Goal: Information Seeking & Learning: Check status

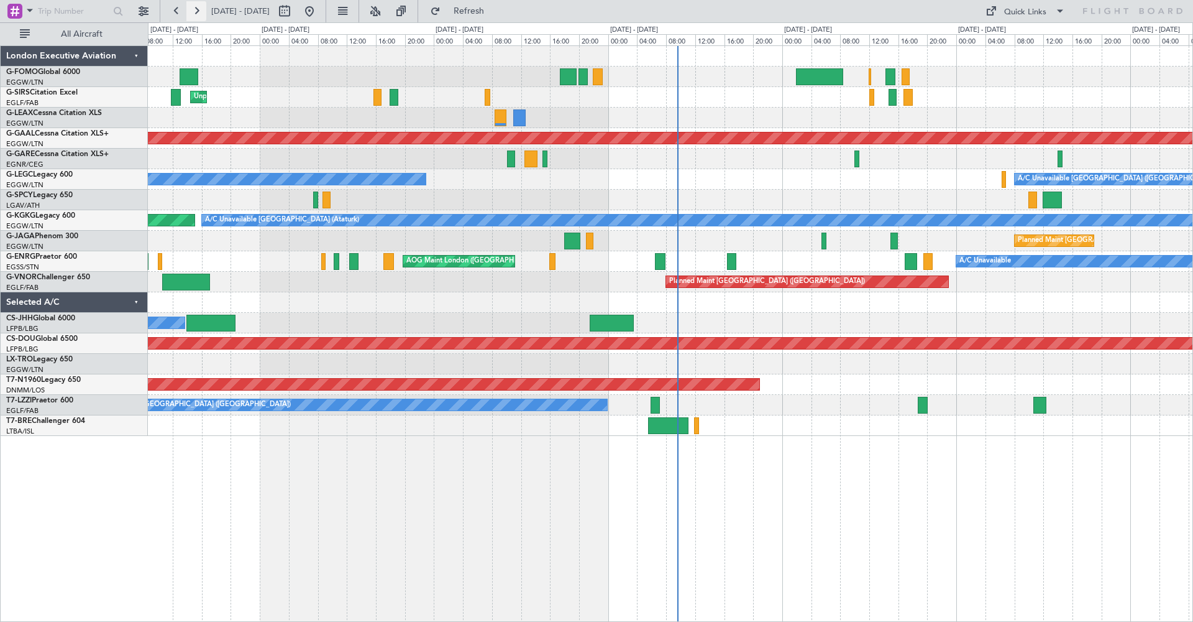
click at [193, 14] on button at bounding box center [196, 11] width 20 height 20
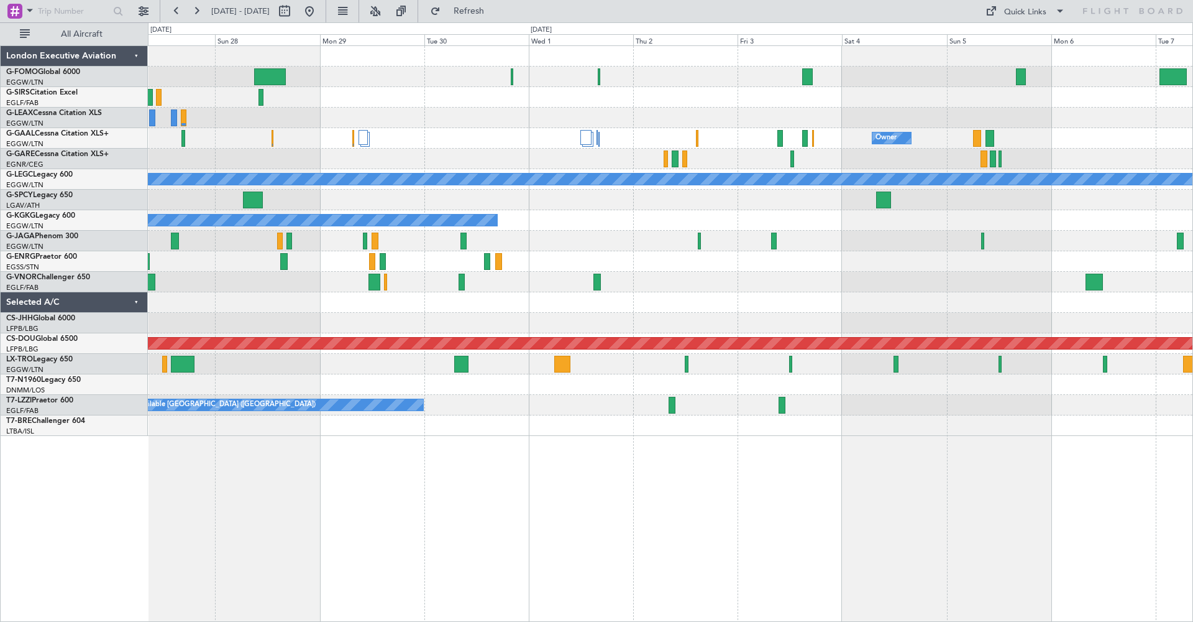
click at [487, 73] on div at bounding box center [670, 77] width 1045 height 21
click at [194, 11] on button at bounding box center [196, 11] width 20 height 20
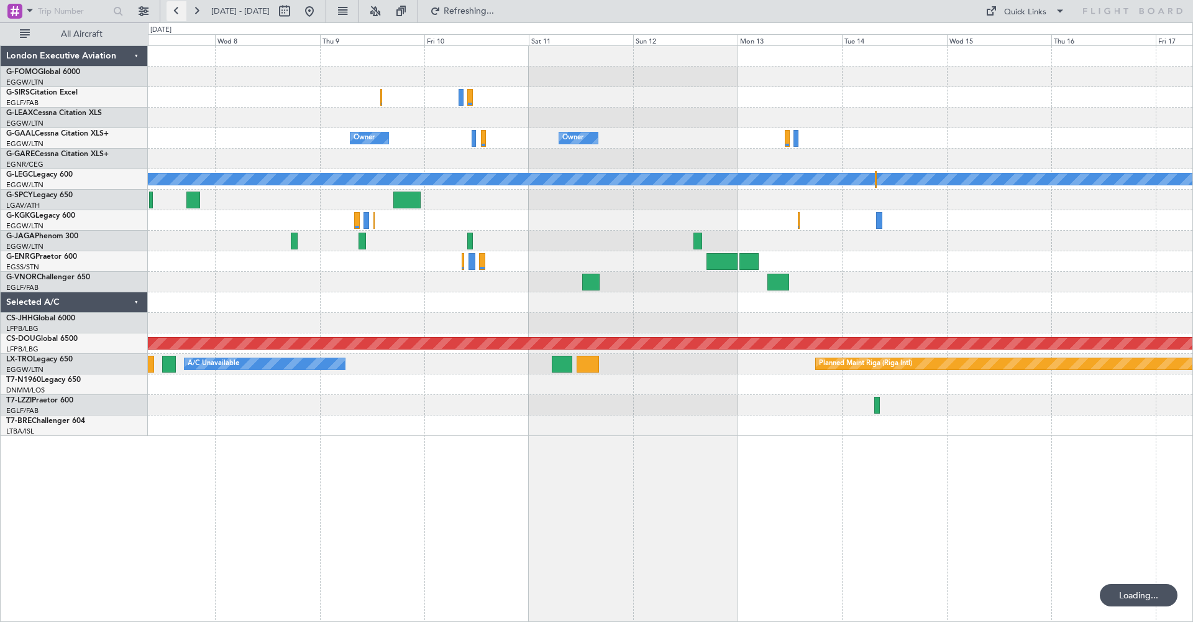
click at [172, 10] on button at bounding box center [177, 11] width 20 height 20
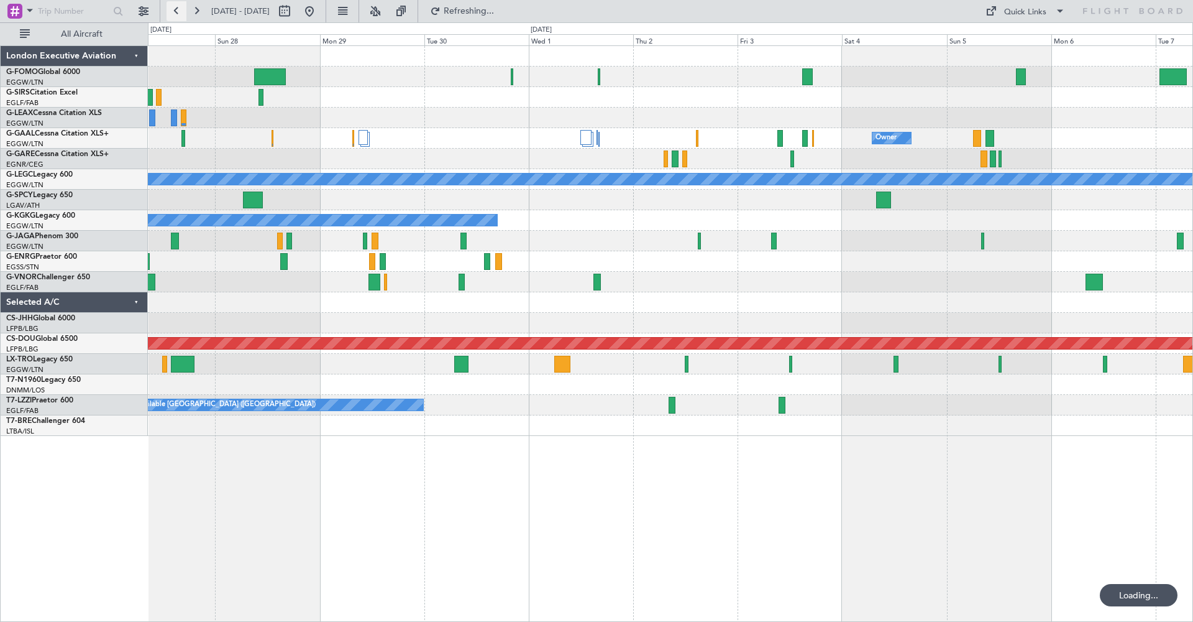
click at [174, 11] on button at bounding box center [177, 11] width 20 height 20
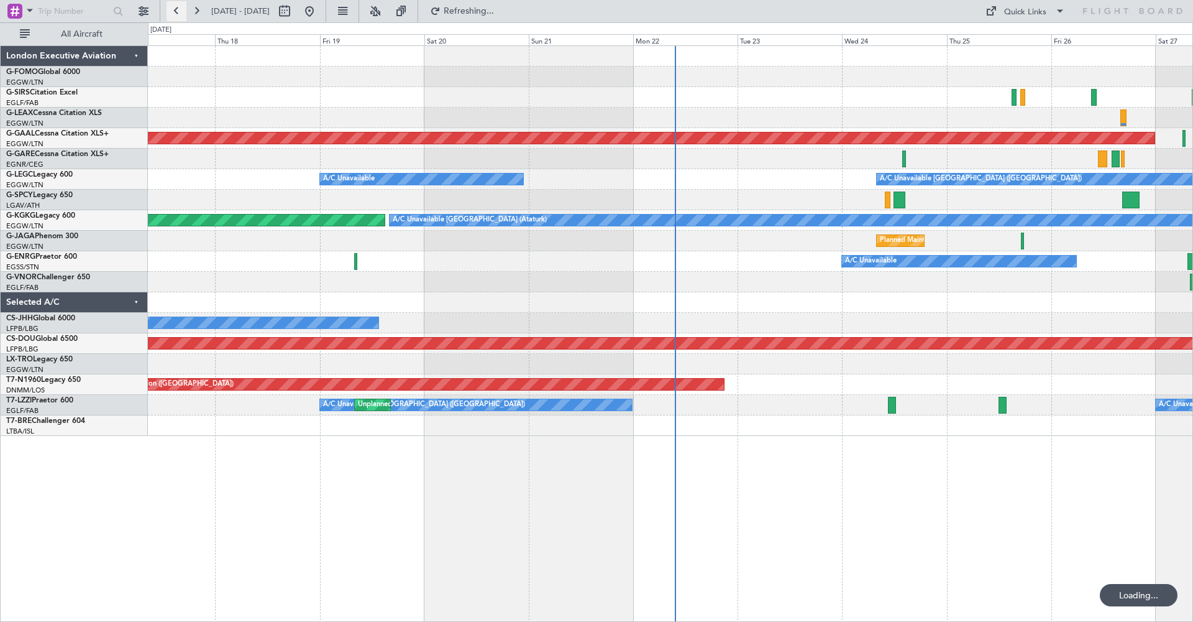
click at [175, 11] on button at bounding box center [177, 11] width 20 height 20
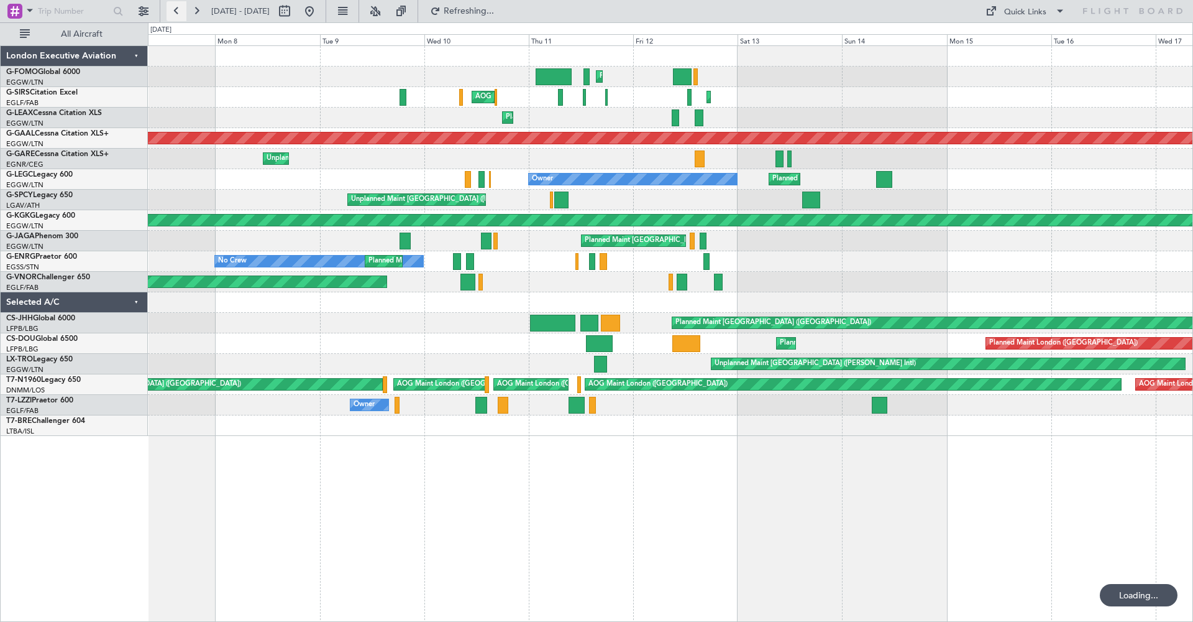
click at [175, 11] on button at bounding box center [177, 11] width 20 height 20
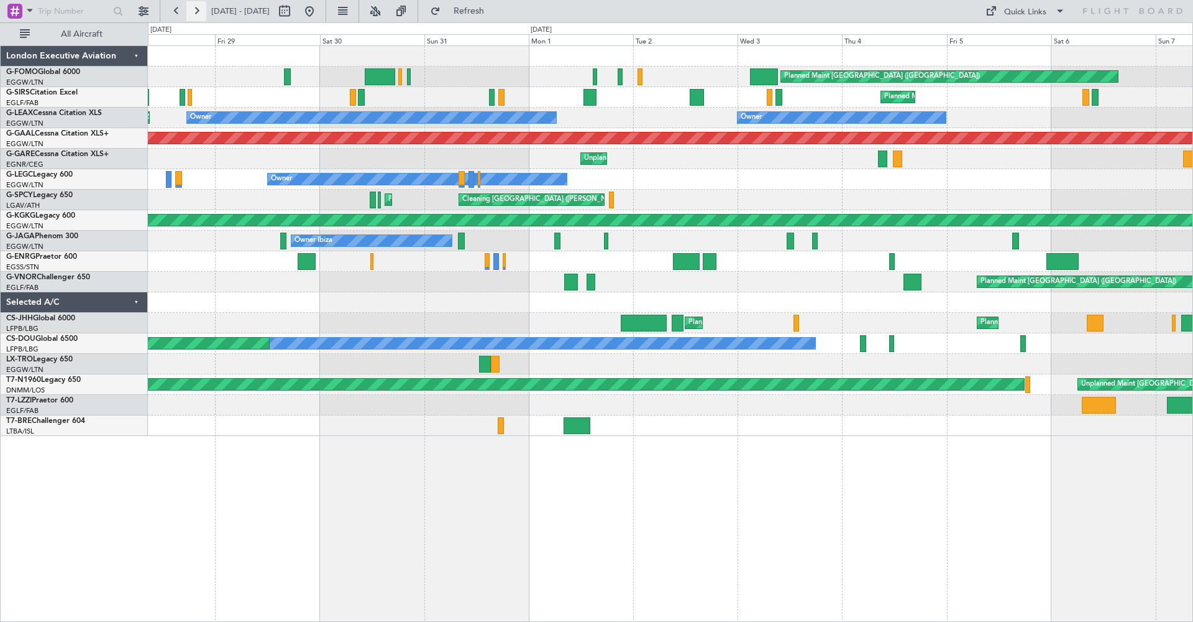
click at [198, 11] on button at bounding box center [196, 11] width 20 height 20
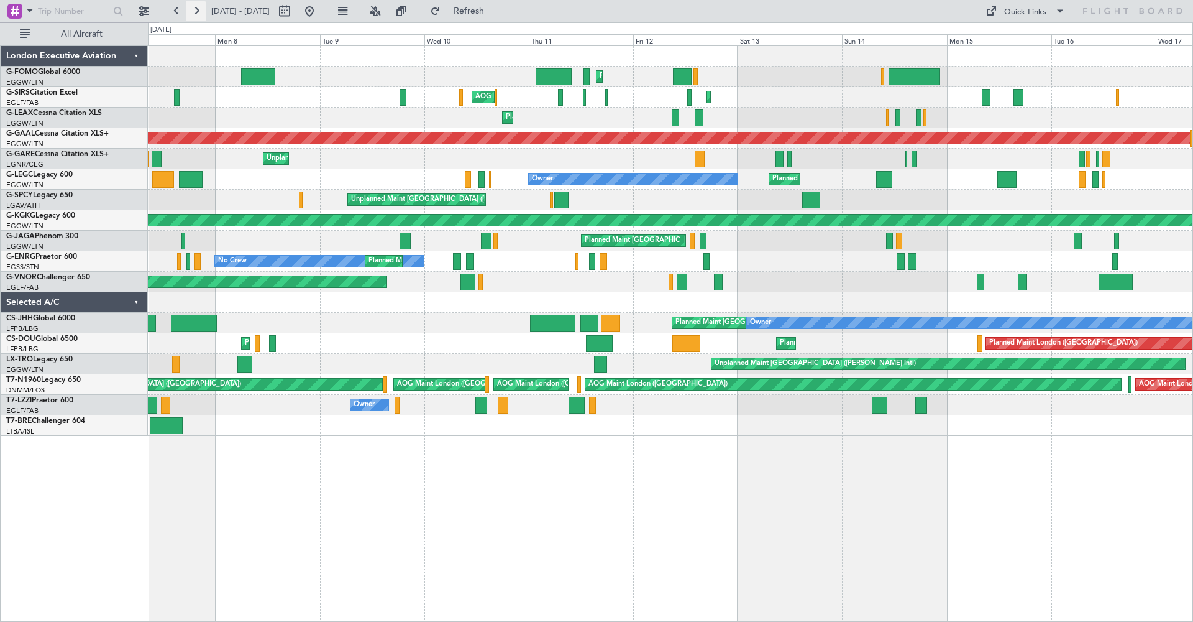
click at [198, 11] on button at bounding box center [196, 11] width 20 height 20
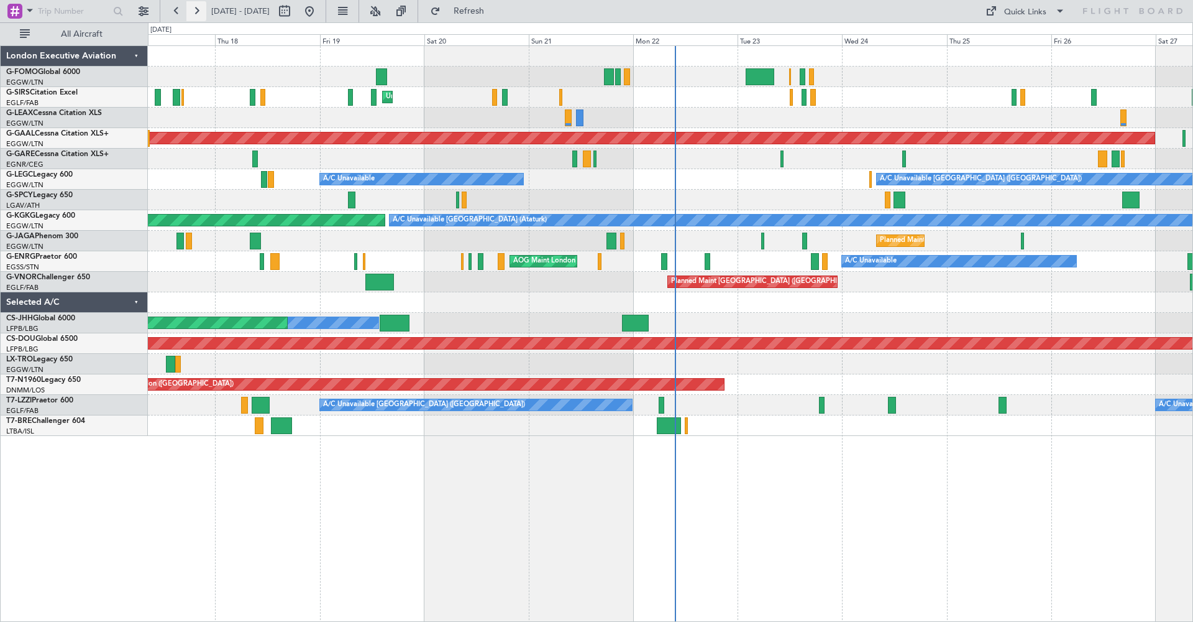
click at [199, 10] on button at bounding box center [196, 11] width 20 height 20
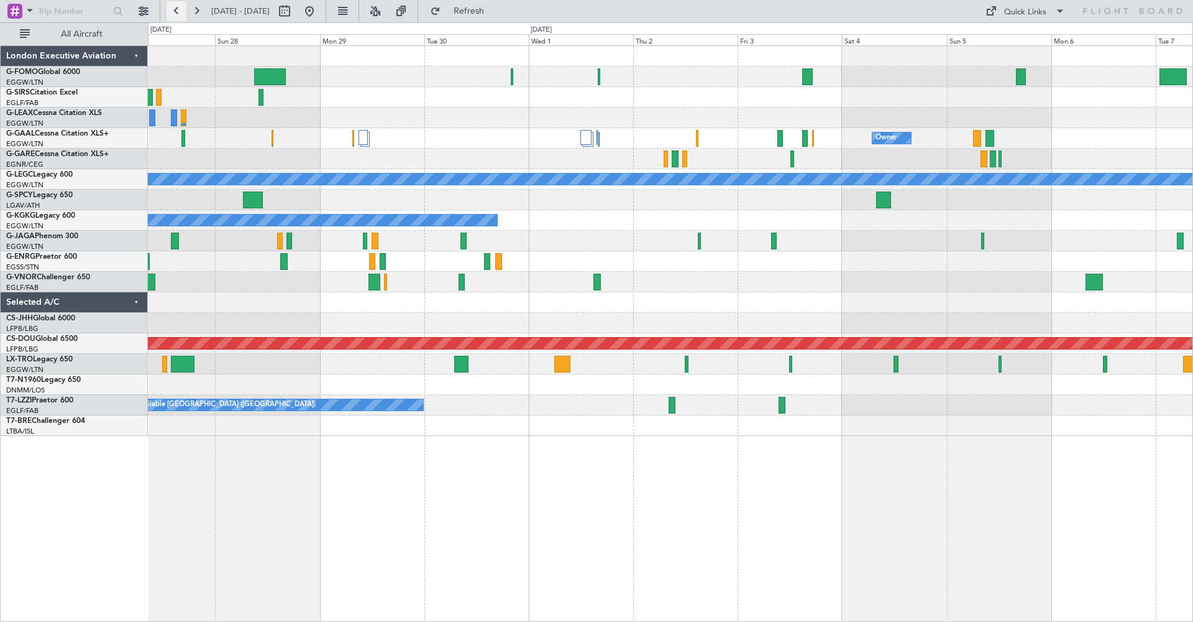
click at [179, 12] on button at bounding box center [177, 11] width 20 height 20
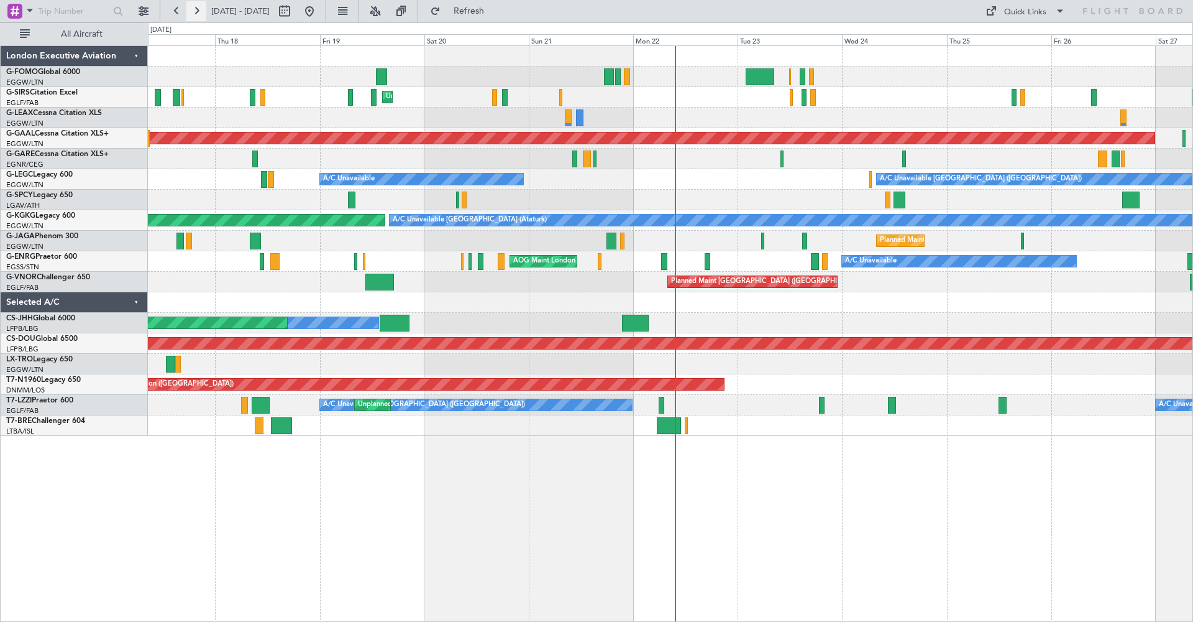
click at [198, 14] on button at bounding box center [196, 11] width 20 height 20
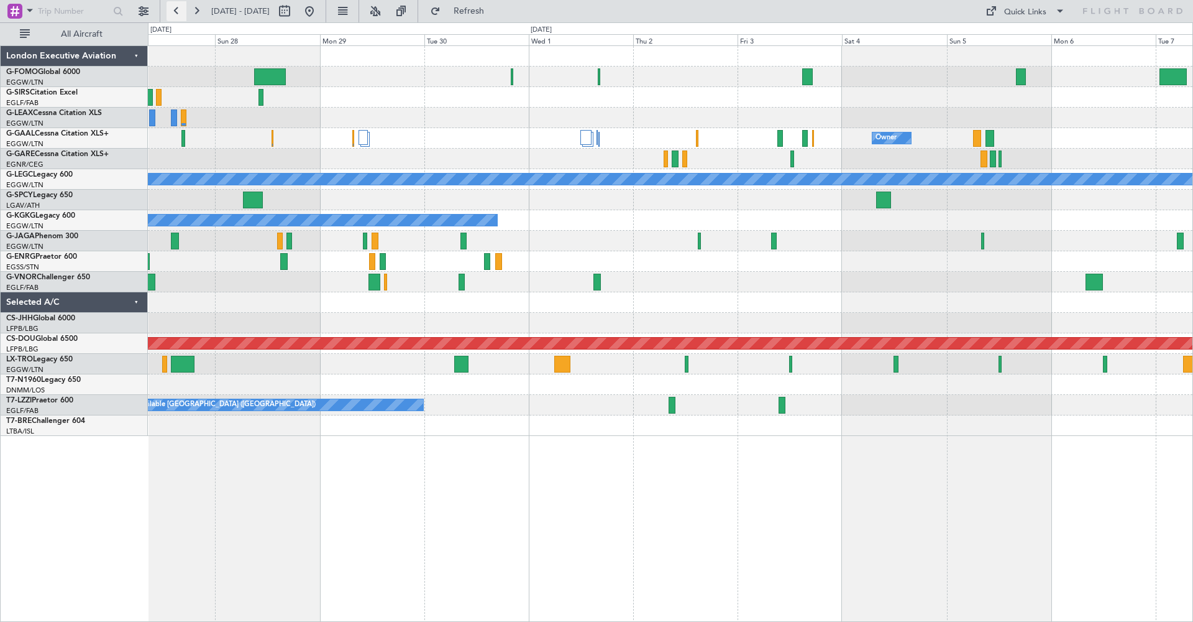
click at [180, 11] on button at bounding box center [177, 11] width 20 height 20
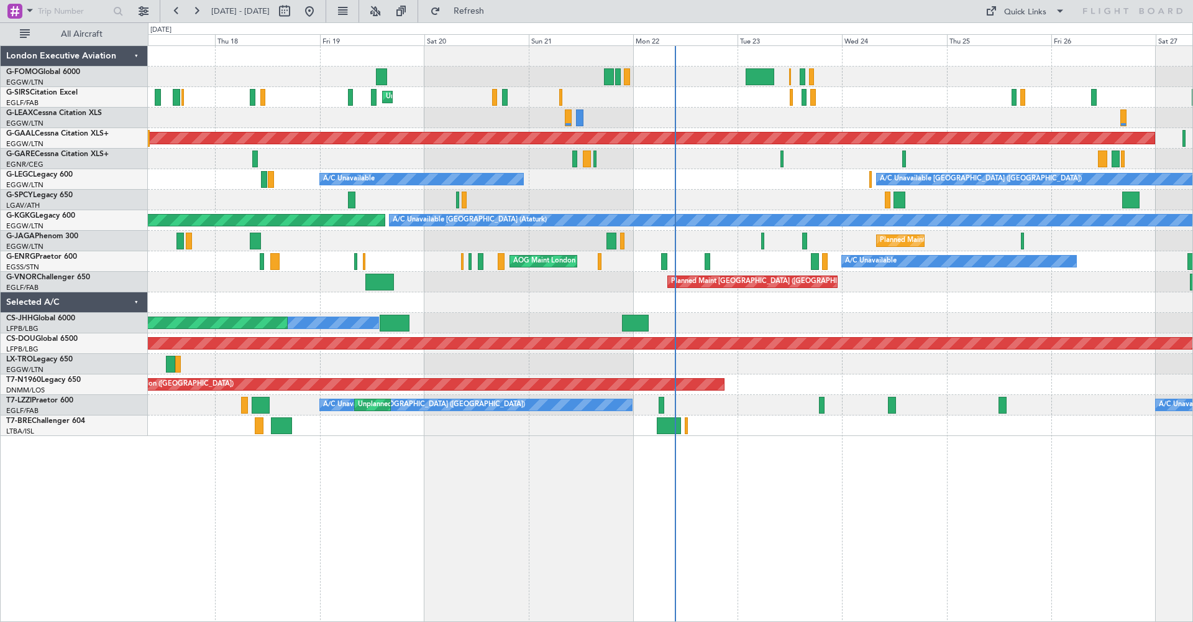
click at [689, 167] on div at bounding box center [670, 159] width 1045 height 21
click at [201, 7] on button at bounding box center [196, 11] width 20 height 20
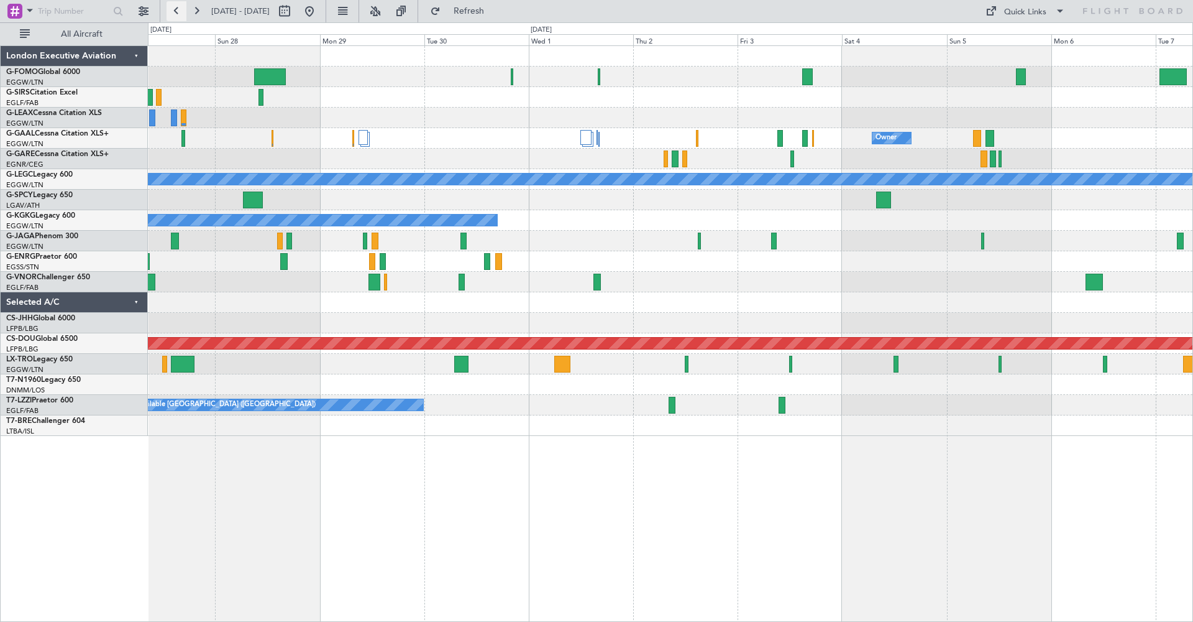
click at [178, 12] on button at bounding box center [177, 11] width 20 height 20
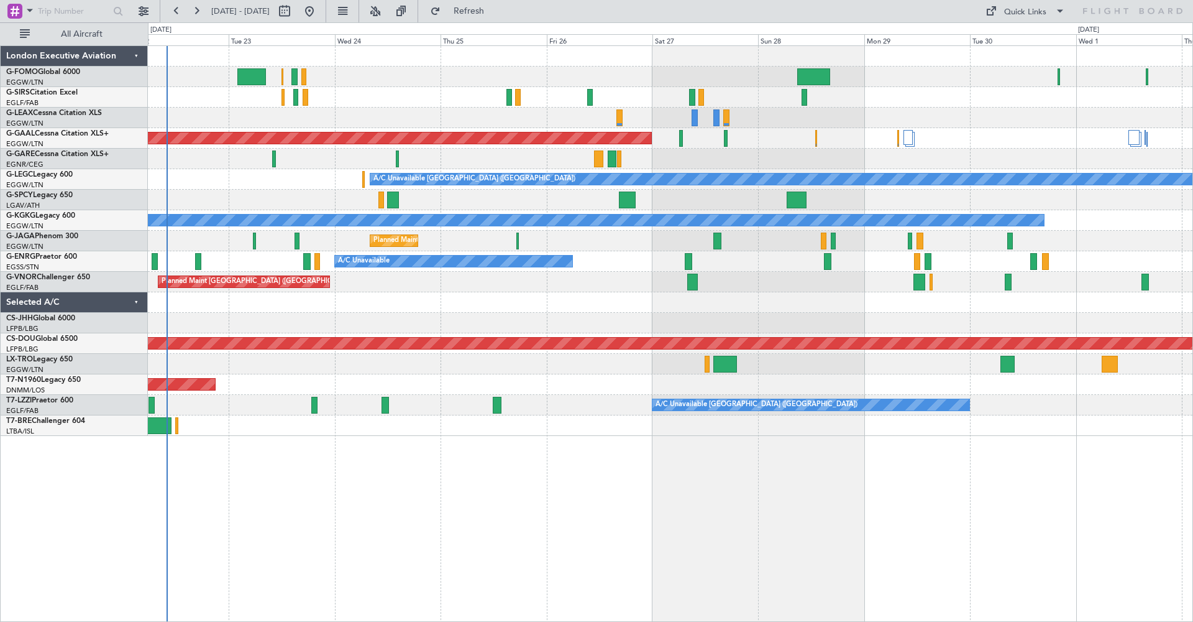
click at [283, 318] on div "Planned Maint Dusseldorf Owner A/C Unavailable [GEOGRAPHIC_DATA] ([GEOGRAPHIC_D…" at bounding box center [670, 241] width 1045 height 390
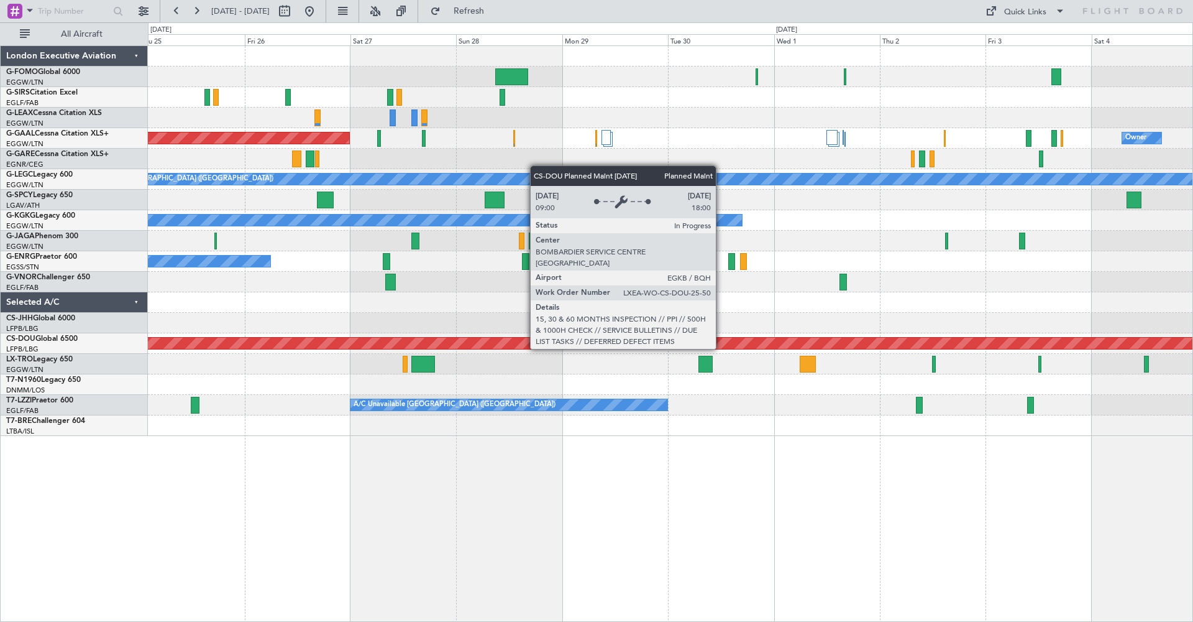
click at [553, 339] on div "Planned Maint Dusseldorf Owner A/C Unavailable [GEOGRAPHIC_DATA] ([GEOGRAPHIC_D…" at bounding box center [670, 241] width 1045 height 390
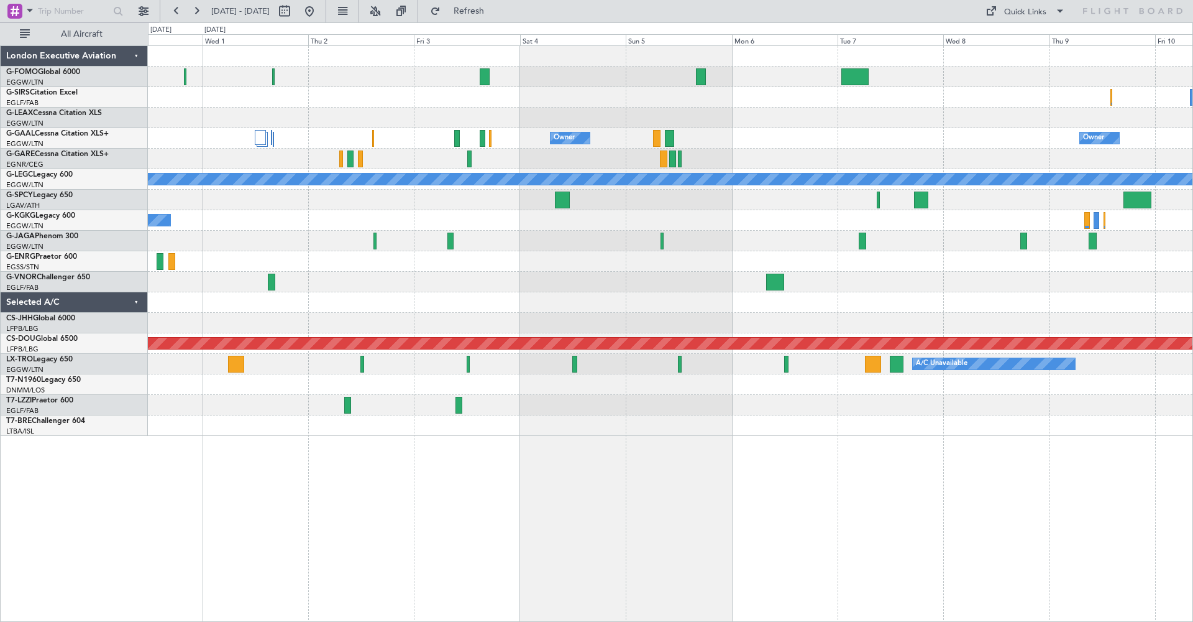
click at [349, 302] on div at bounding box center [670, 302] width 1045 height 21
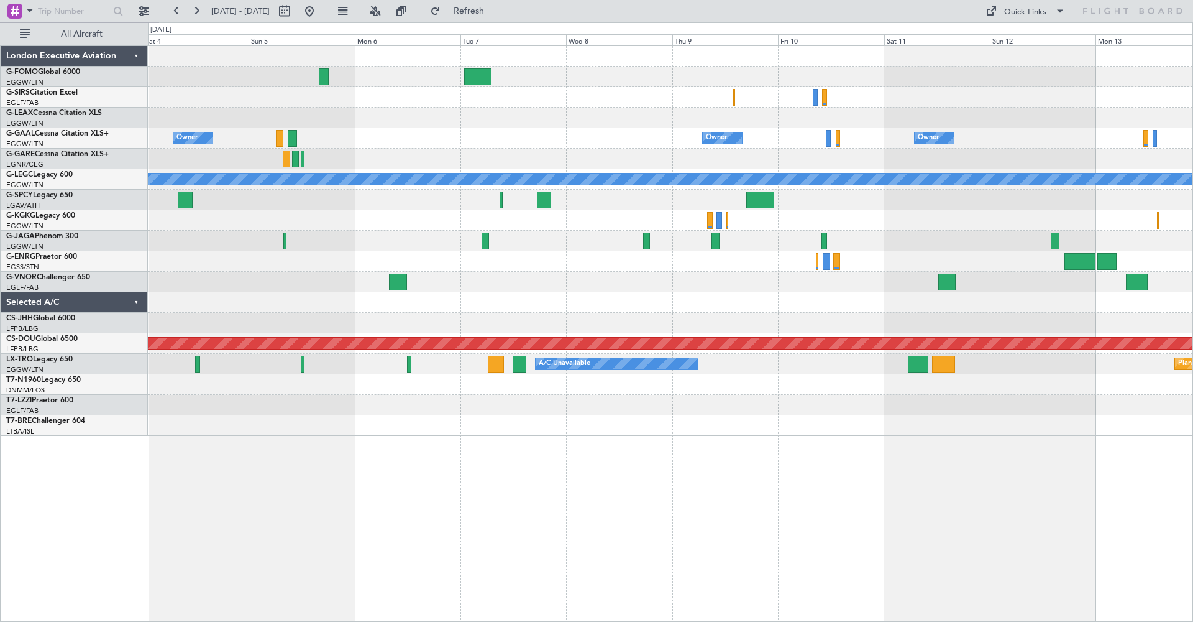
click at [548, 282] on div at bounding box center [670, 282] width 1045 height 21
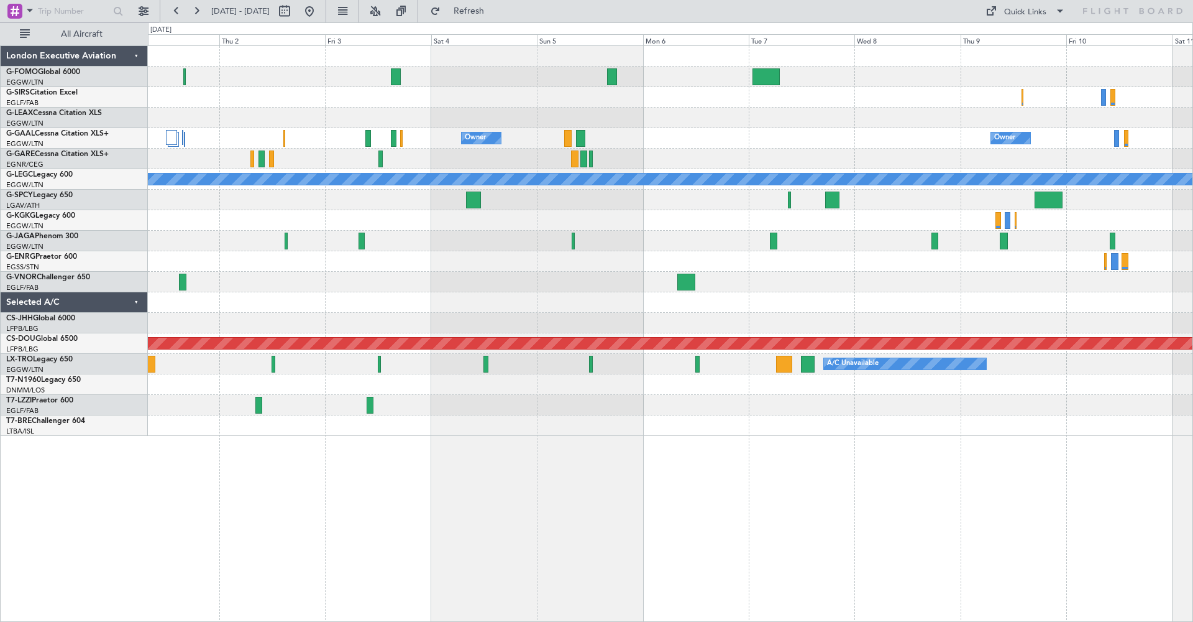
click at [508, 294] on div at bounding box center [670, 302] width 1045 height 21
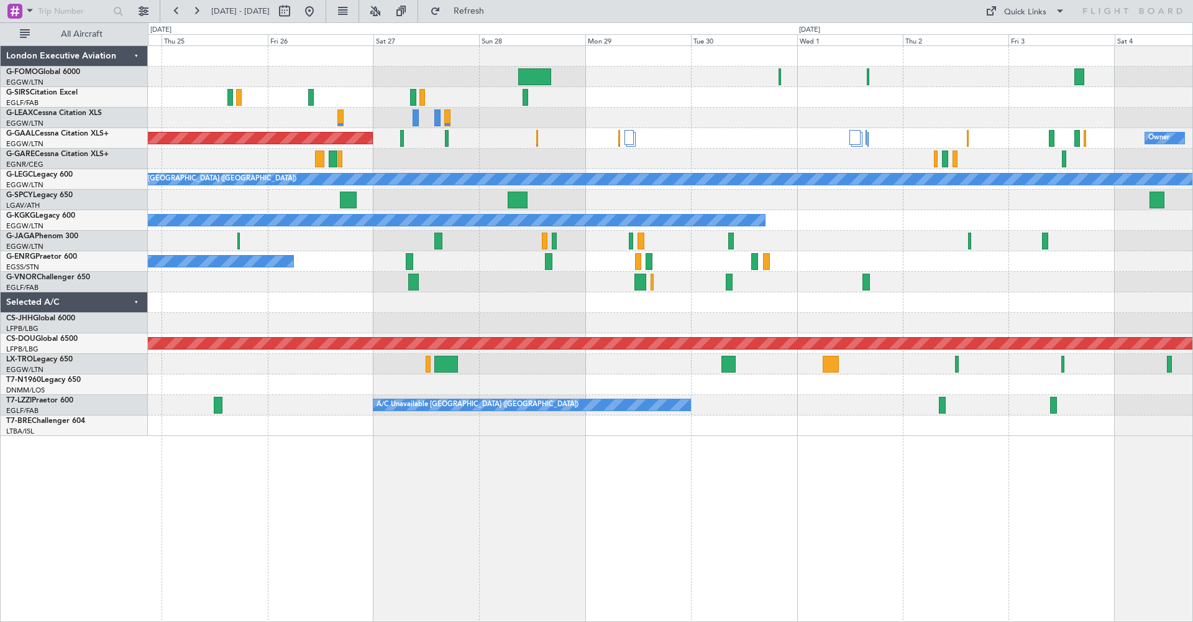
click at [1193, 278] on html "[DATE] - [DATE] Refresh Quick Links All Aircraft Owner Planned [GEOGRAPHIC_DATA…" at bounding box center [596, 311] width 1193 height 622
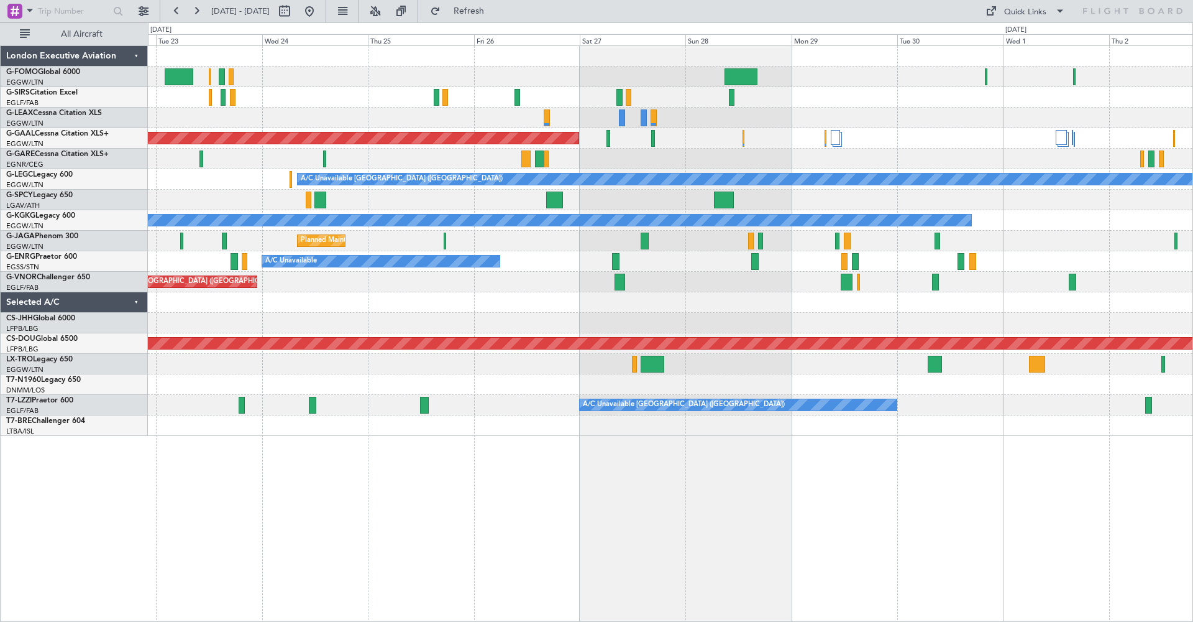
click at [464, 328] on div at bounding box center [670, 323] width 1045 height 21
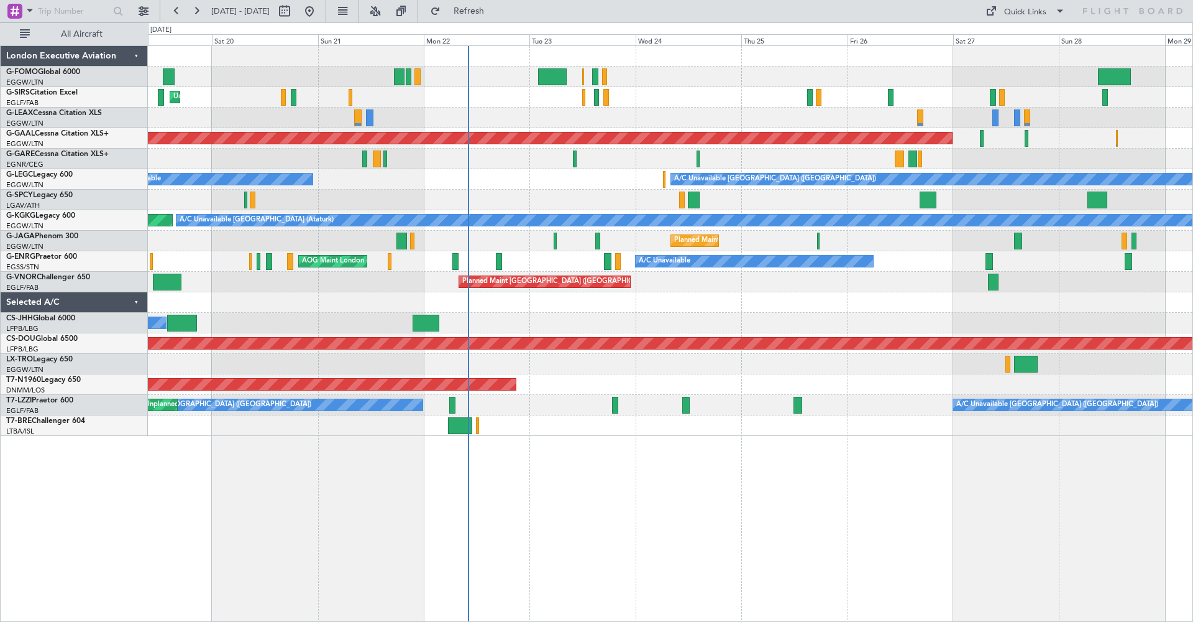
click at [639, 165] on div "Unplanned Maint [GEOGRAPHIC_DATA] ([GEOGRAPHIC_DATA]) Planned [GEOGRAPHIC_DATA]…" at bounding box center [670, 241] width 1045 height 390
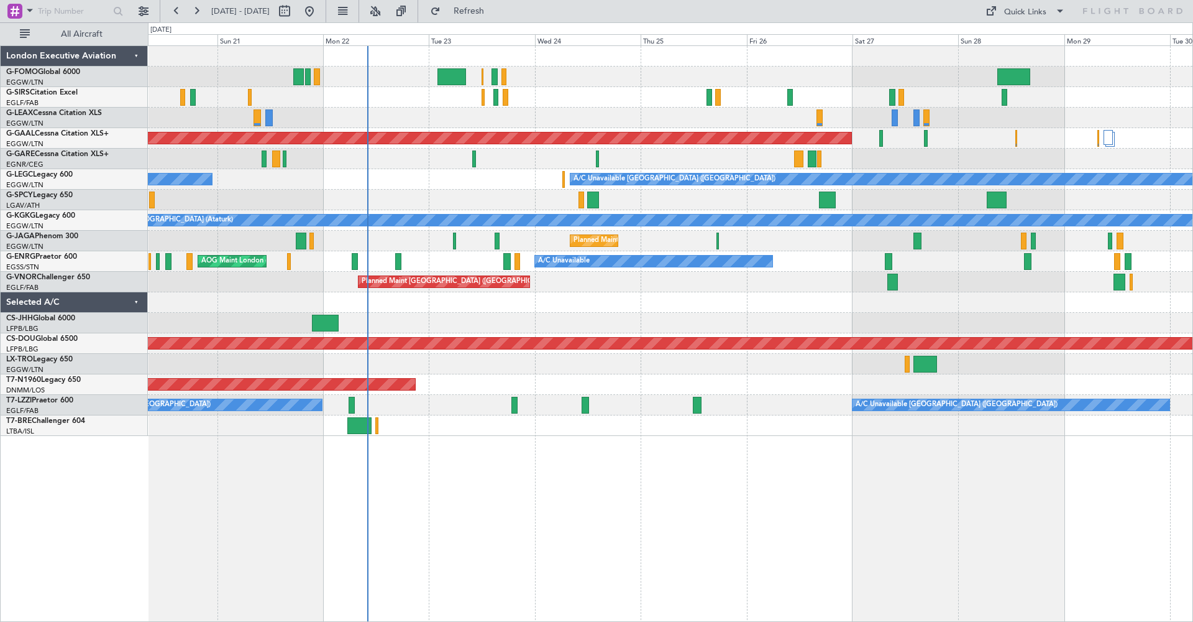
click at [479, 311] on div at bounding box center [670, 302] width 1045 height 21
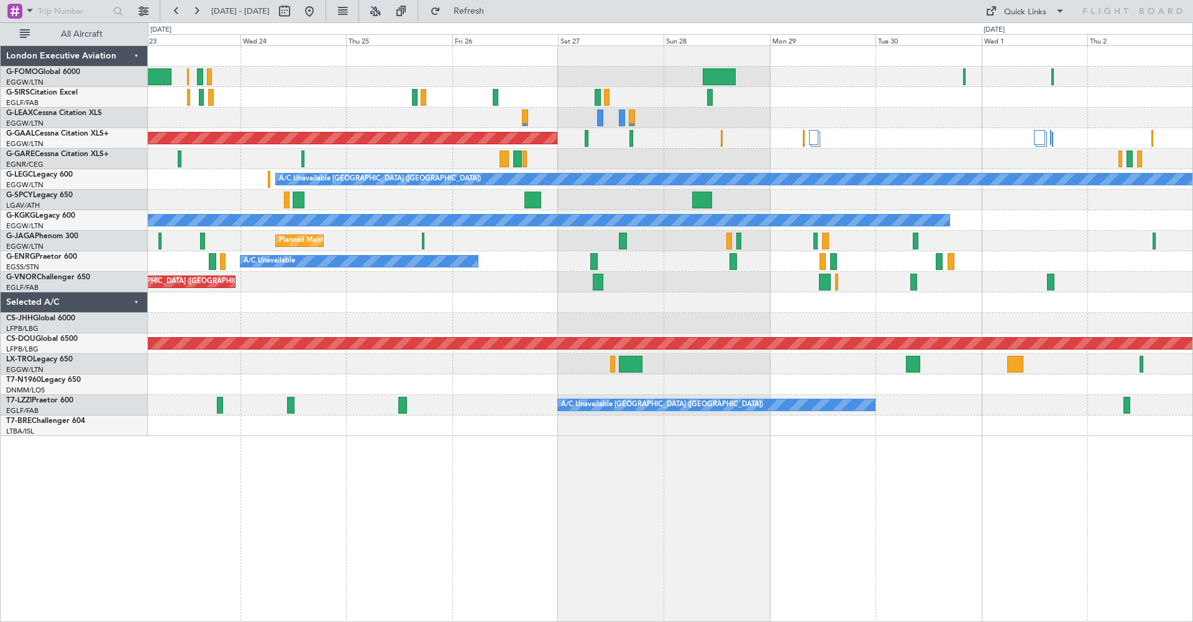
click at [609, 306] on div at bounding box center [670, 302] width 1045 height 21
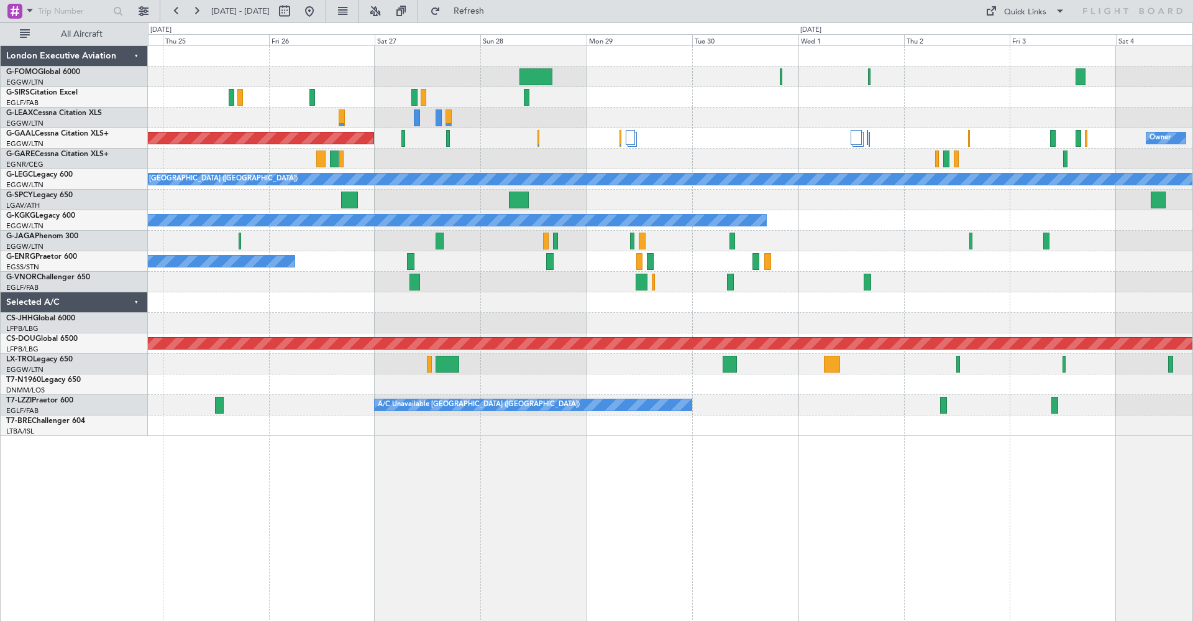
click at [671, 318] on div "Planned Maint Dusseldorf Owner A/C Unavailable [GEOGRAPHIC_DATA] ([GEOGRAPHIC_D…" at bounding box center [670, 241] width 1045 height 390
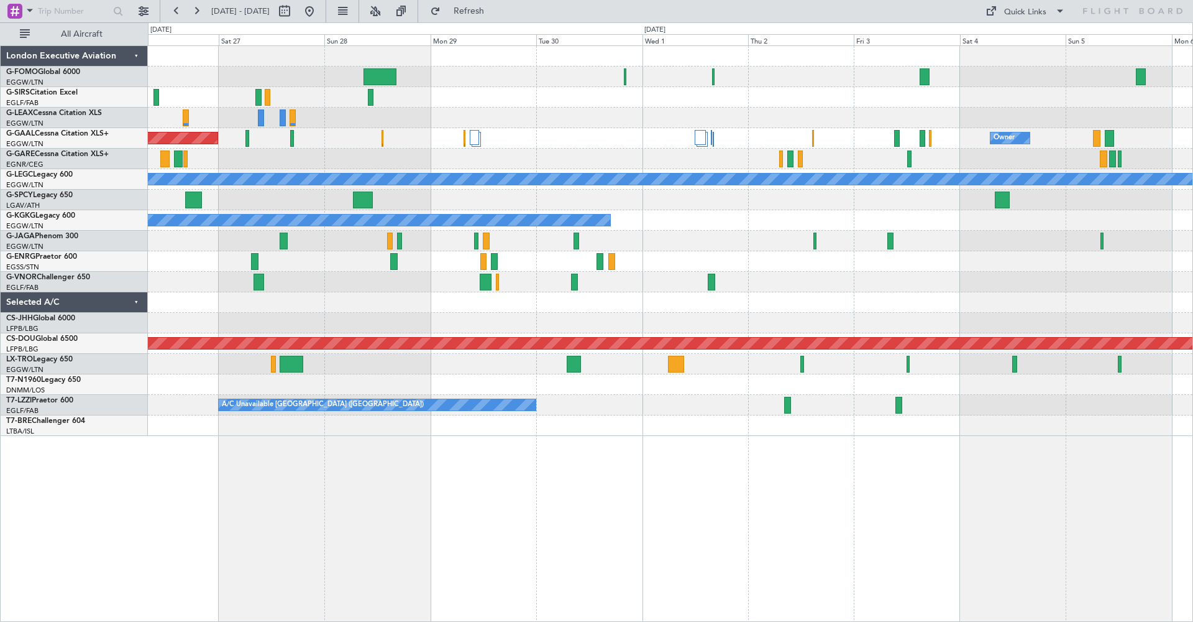
click at [660, 293] on div at bounding box center [670, 302] width 1045 height 21
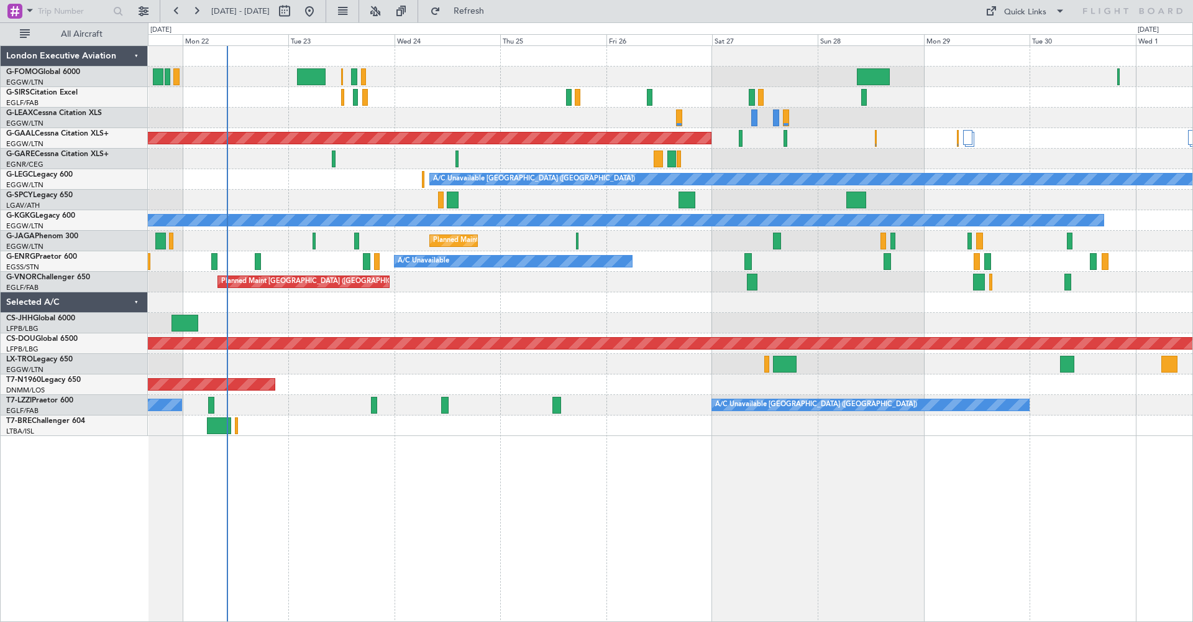
click at [1016, 164] on div "Unplanned Maint [GEOGRAPHIC_DATA] ([GEOGRAPHIC_DATA]) Planned [GEOGRAPHIC_DATA]…" at bounding box center [670, 241] width 1045 height 390
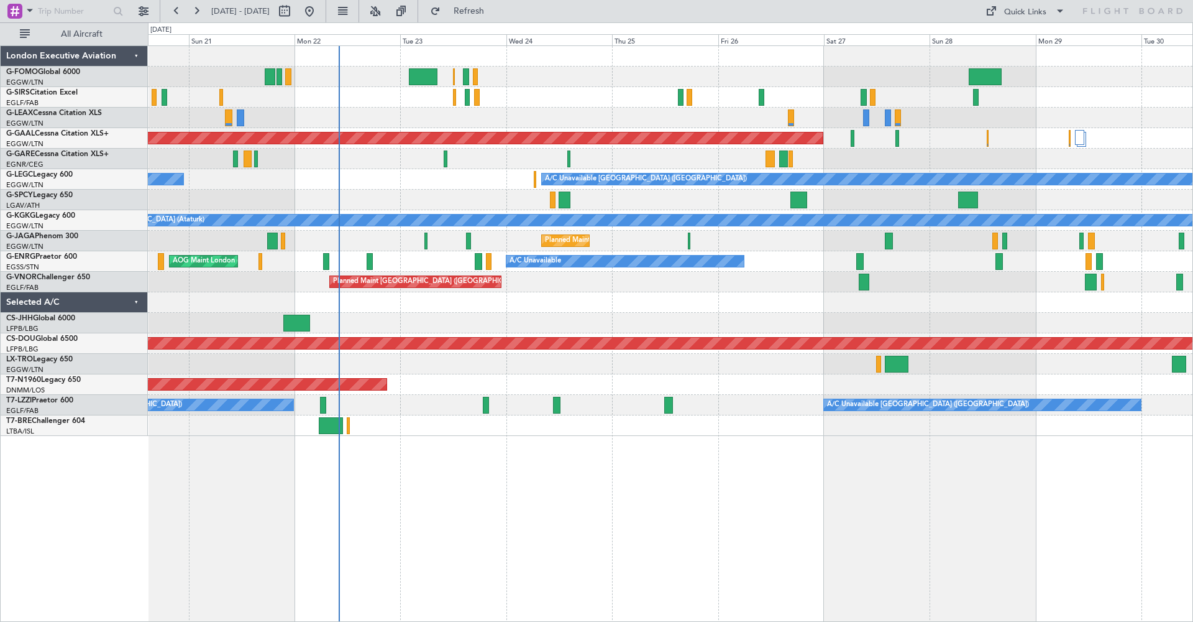
click at [127, 410] on div "Unplanned Maint [GEOGRAPHIC_DATA] ([GEOGRAPHIC_DATA]) Planned [GEOGRAPHIC_DATA]…" at bounding box center [596, 321] width 1193 height 599
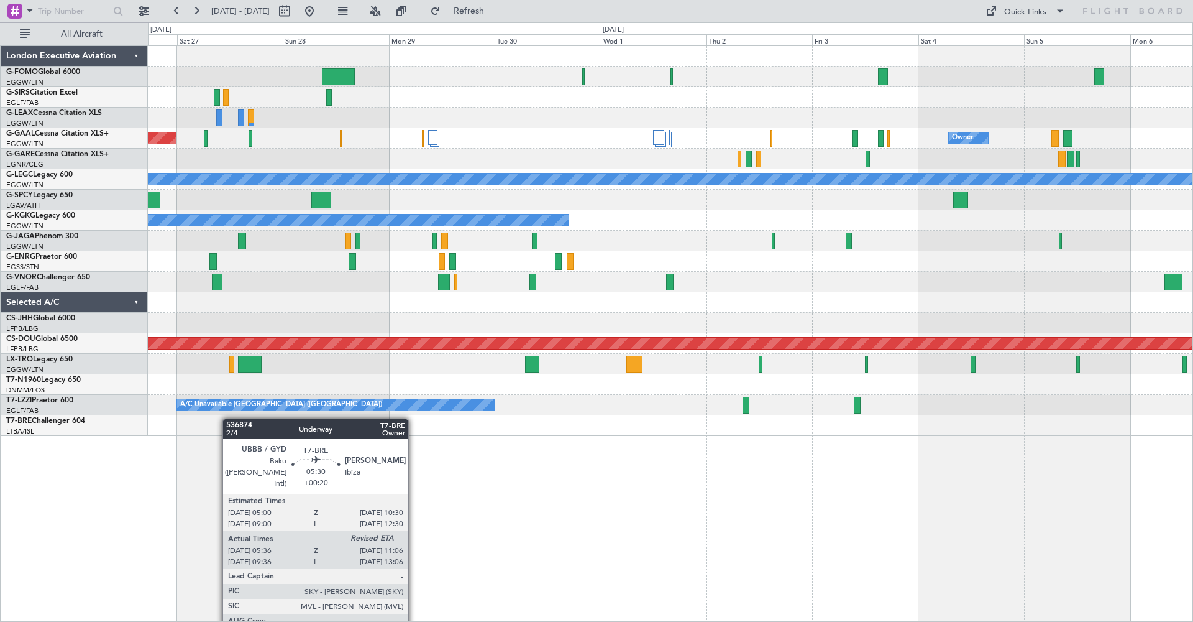
click at [422, 471] on div "Planned Maint Dusseldorf Owner A/C Unavailable [GEOGRAPHIC_DATA] ([GEOGRAPHIC_D…" at bounding box center [671, 333] width 1046 height 576
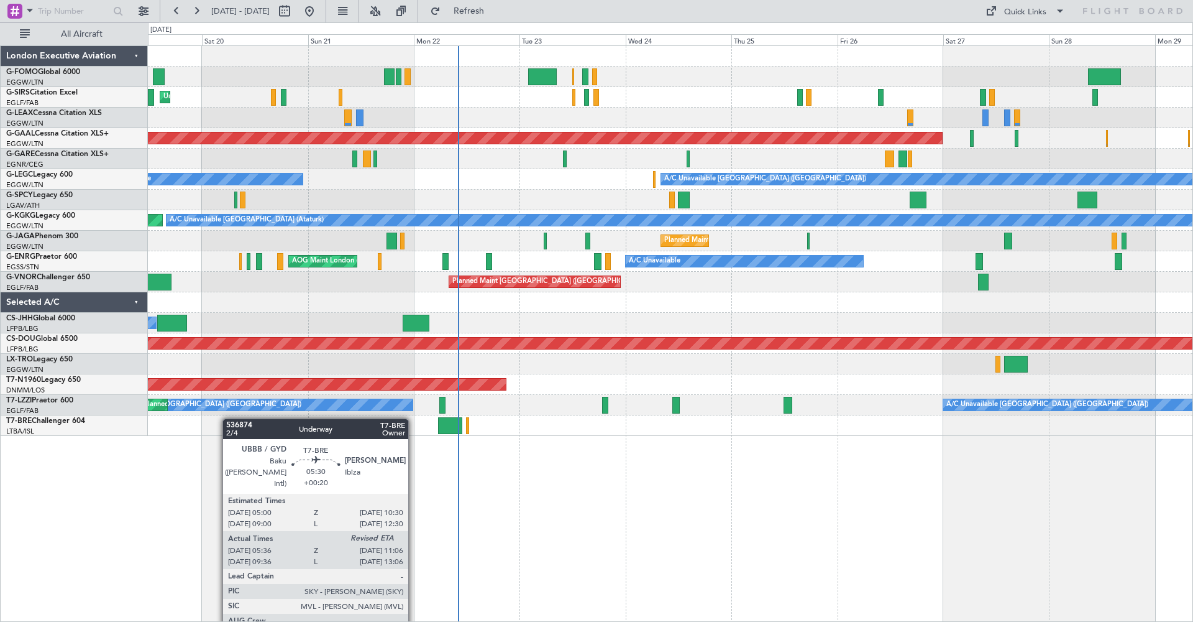
click at [1193, 424] on html "[DATE] - [DATE] Refresh Quick Links All Aircraft Unplanned Maint [GEOGRAPHIC_DA…" at bounding box center [596, 311] width 1193 height 622
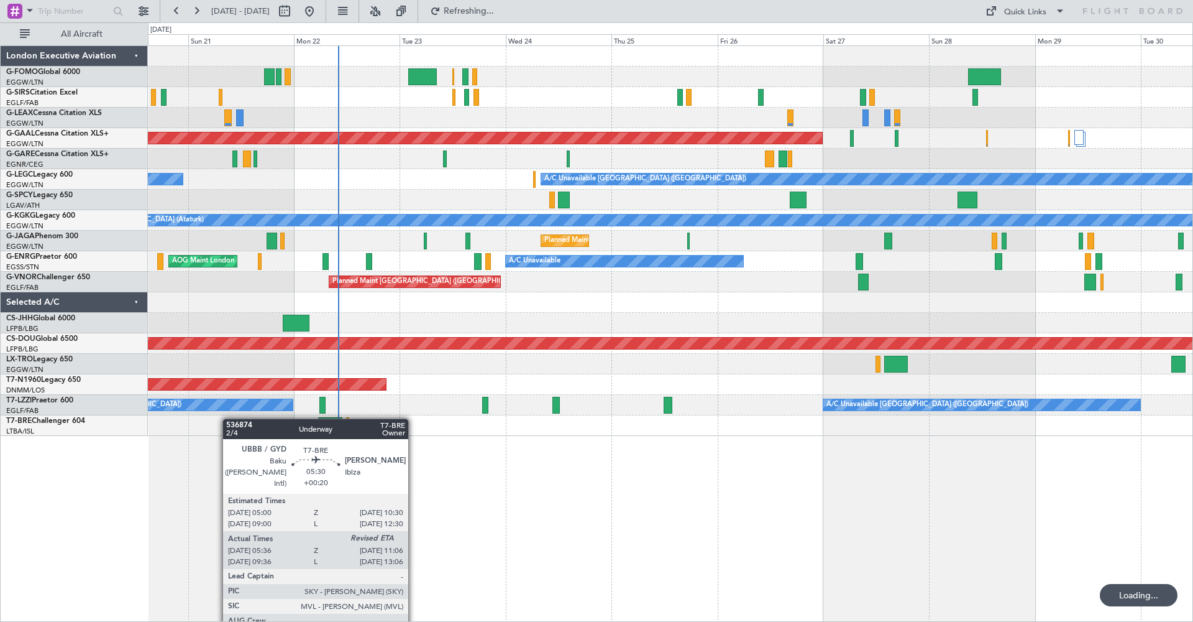
click at [702, 460] on div "Unplanned Maint [GEOGRAPHIC_DATA] ([GEOGRAPHIC_DATA]) Planned [GEOGRAPHIC_DATA]…" at bounding box center [671, 333] width 1046 height 576
